Goal: Check status: Check status

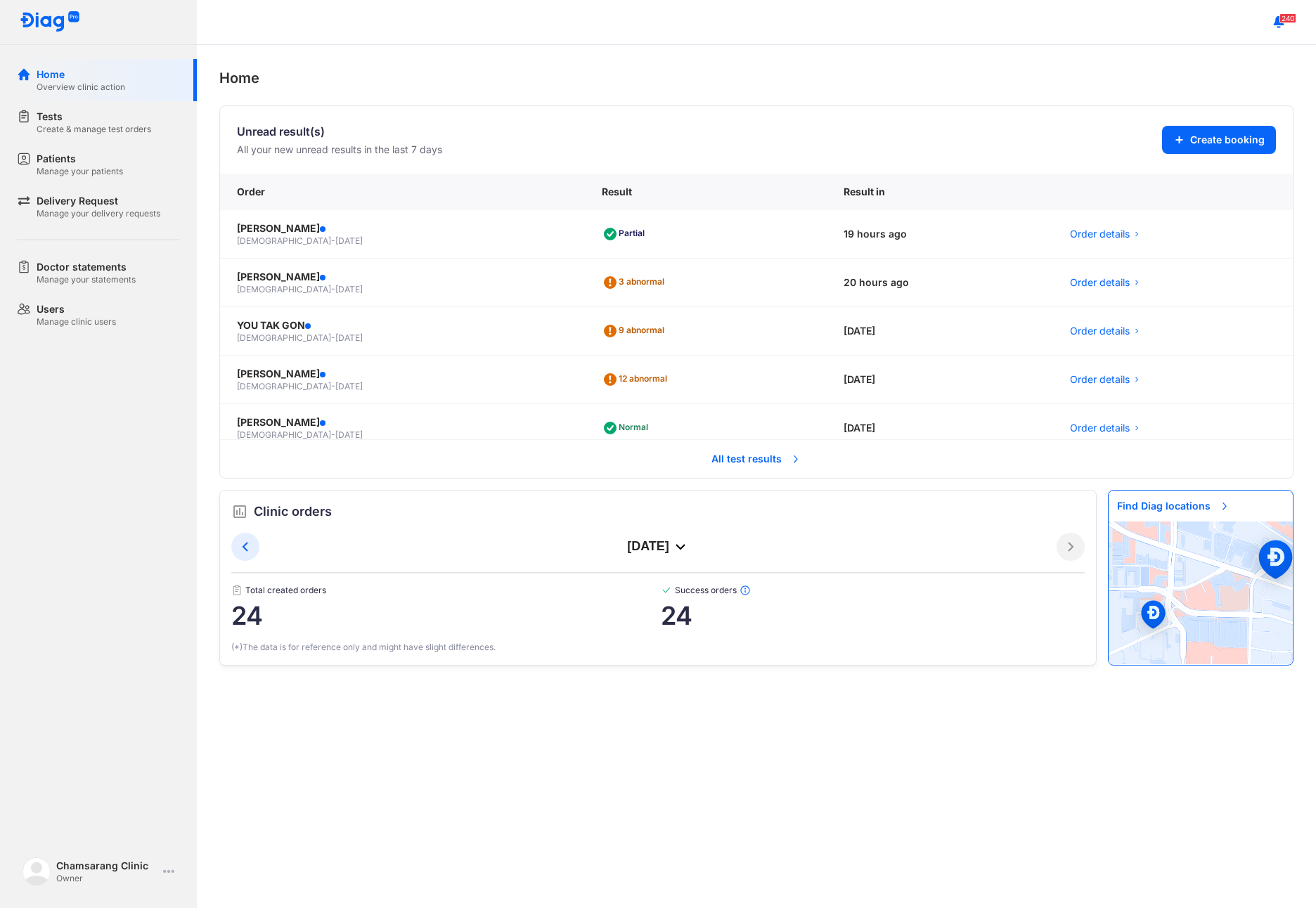
click at [755, 453] on span "All test results" at bounding box center [756, 459] width 107 height 31
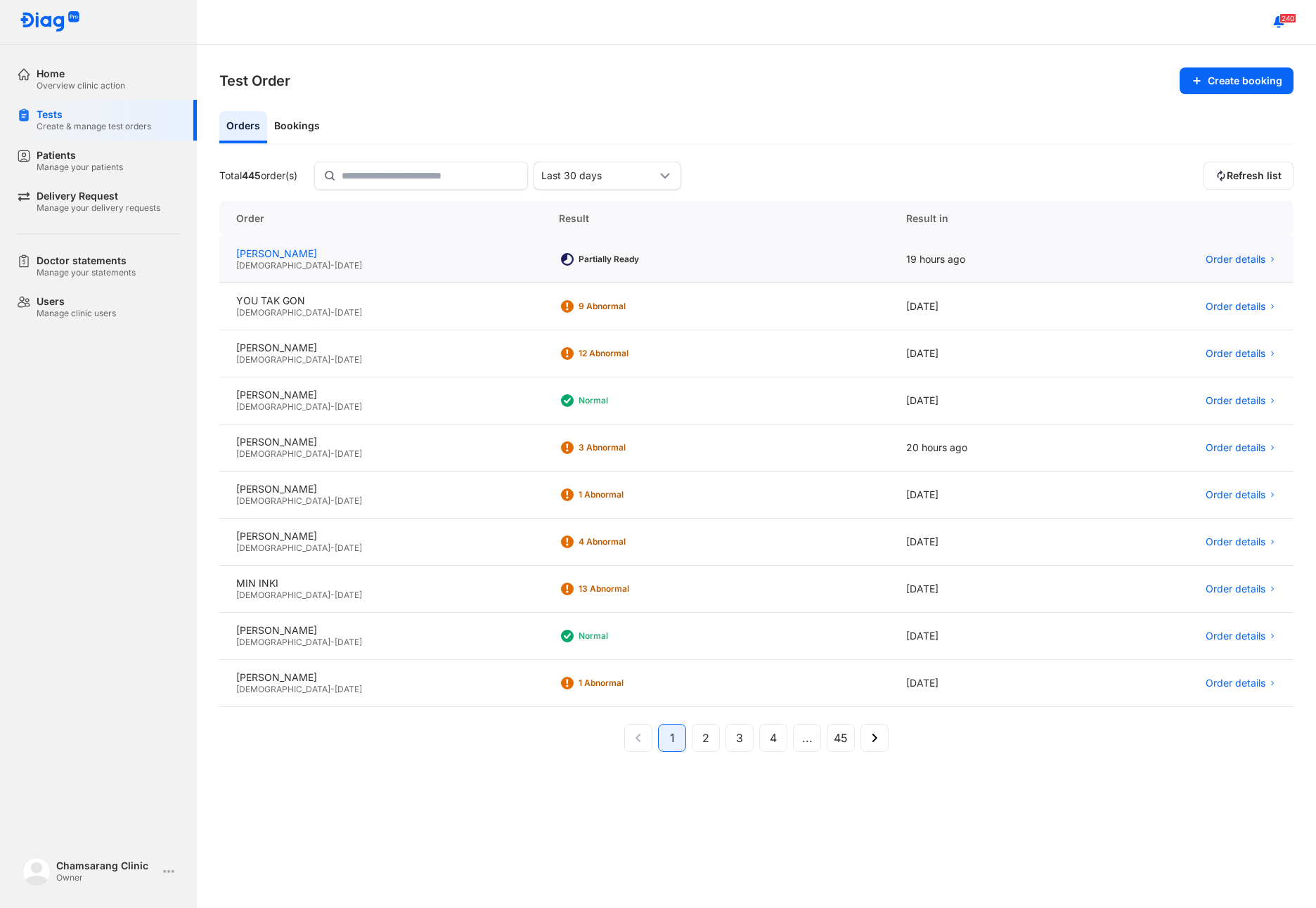
click at [287, 254] on div "[PERSON_NAME]" at bounding box center [380, 253] width 289 height 12
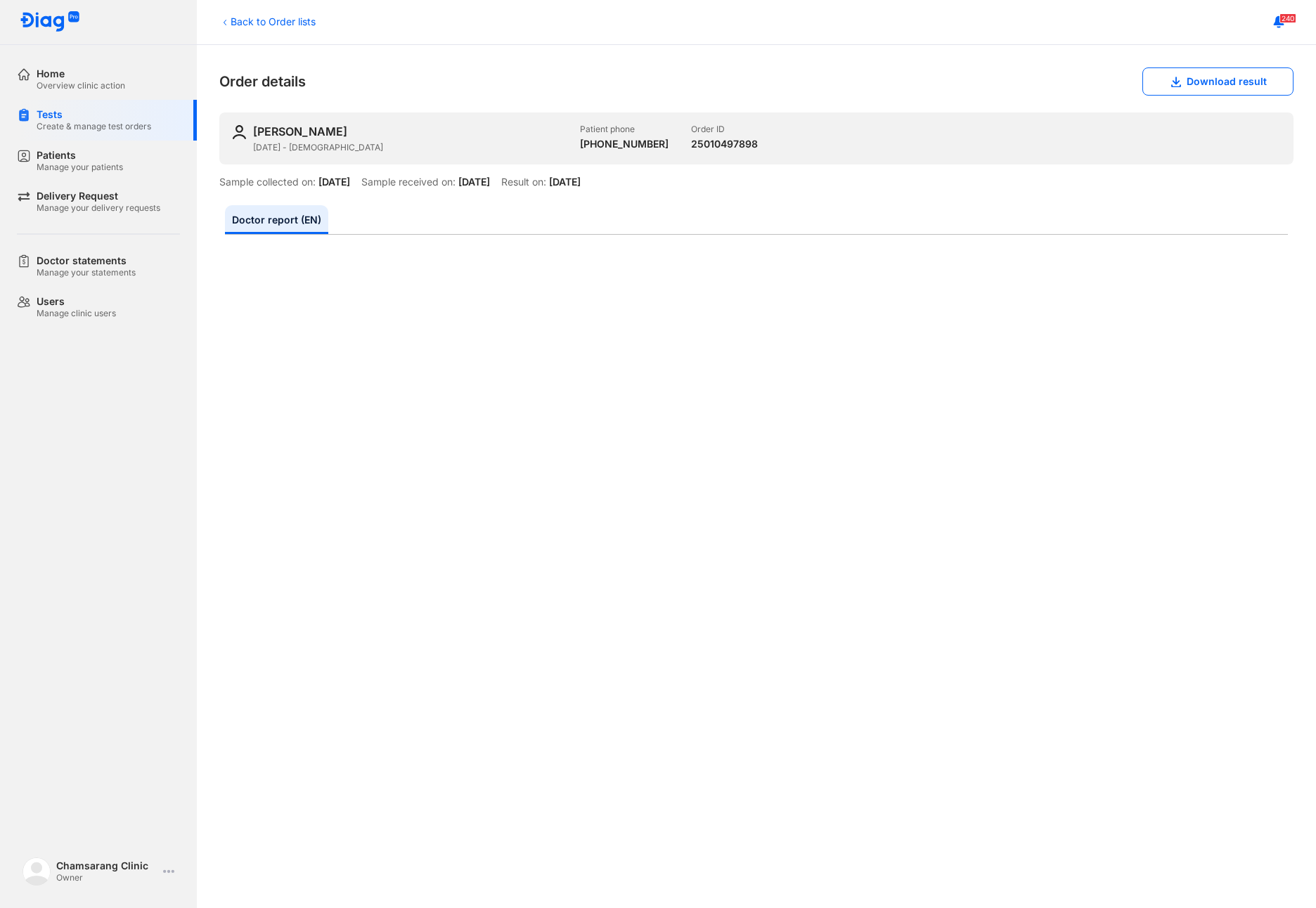
scroll to position [234, 0]
